Goal: Task Accomplishment & Management: Complete application form

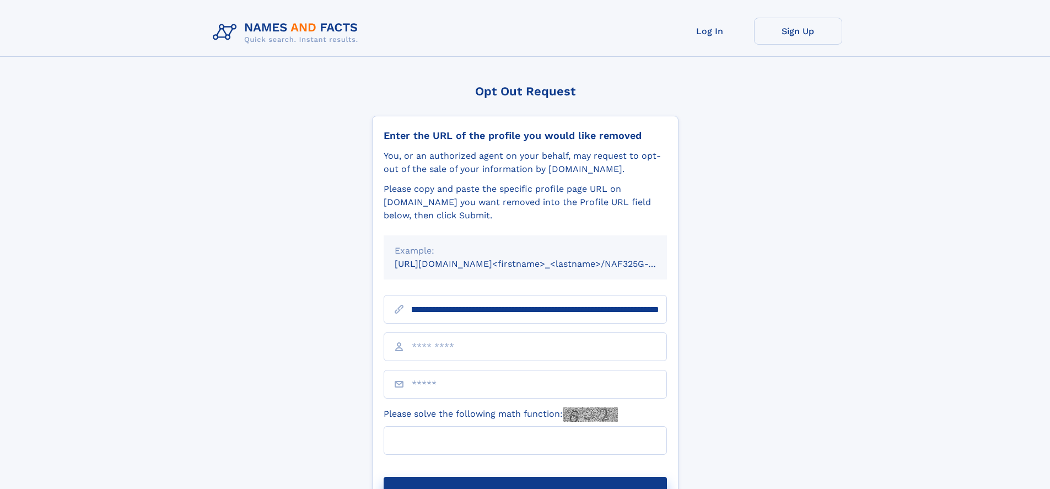
scroll to position [0, 133]
type input "**********"
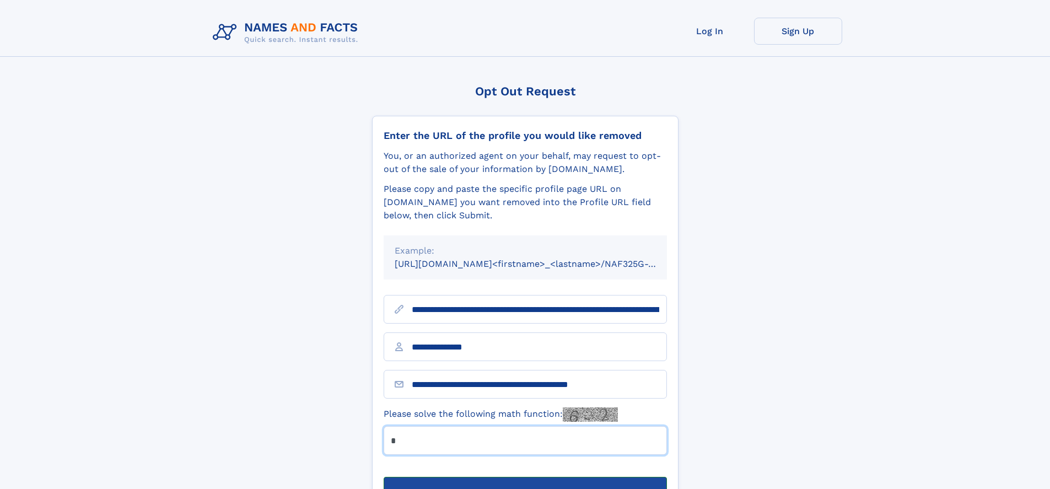
type input "*"
click at [525, 477] on button "Submit Opt Out Request" at bounding box center [525, 494] width 283 height 35
